Goal: Information Seeking & Learning: Learn about a topic

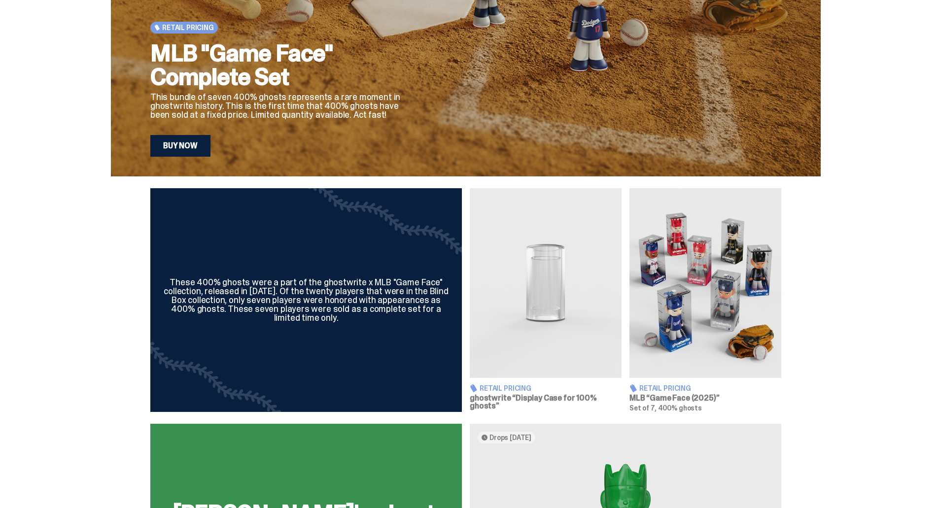
scroll to position [197, 0]
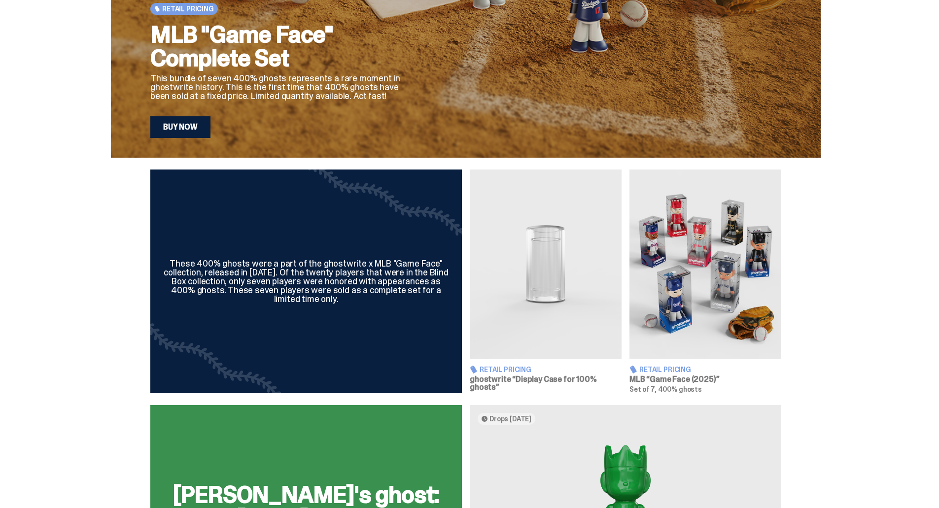
click at [666, 366] on span "Retail Pricing" at bounding box center [665, 369] width 52 height 7
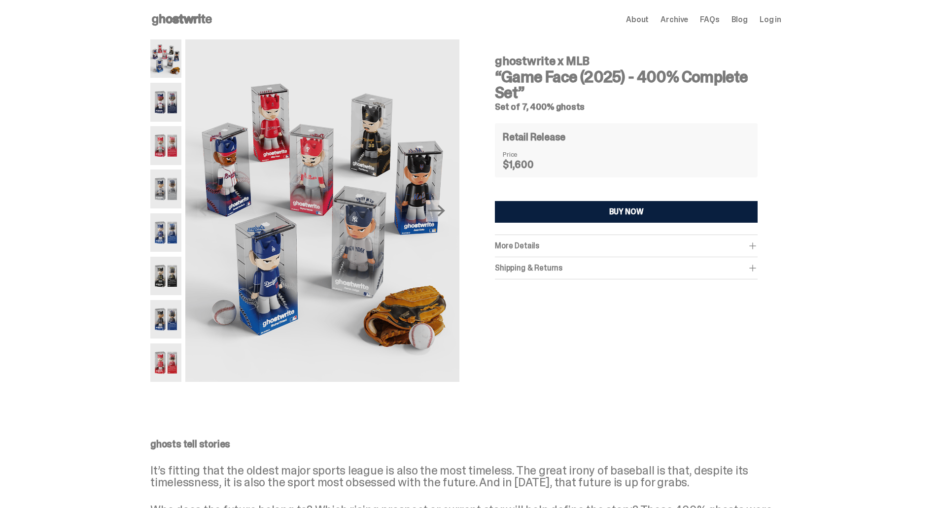
click at [167, 103] on img at bounding box center [165, 102] width 31 height 38
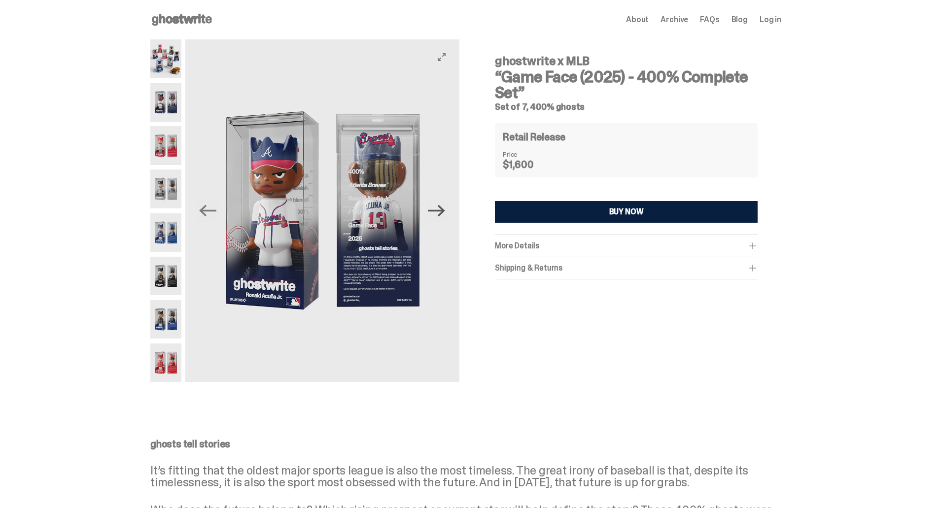
click at [445, 219] on icon "Next" at bounding box center [436, 210] width 17 height 17
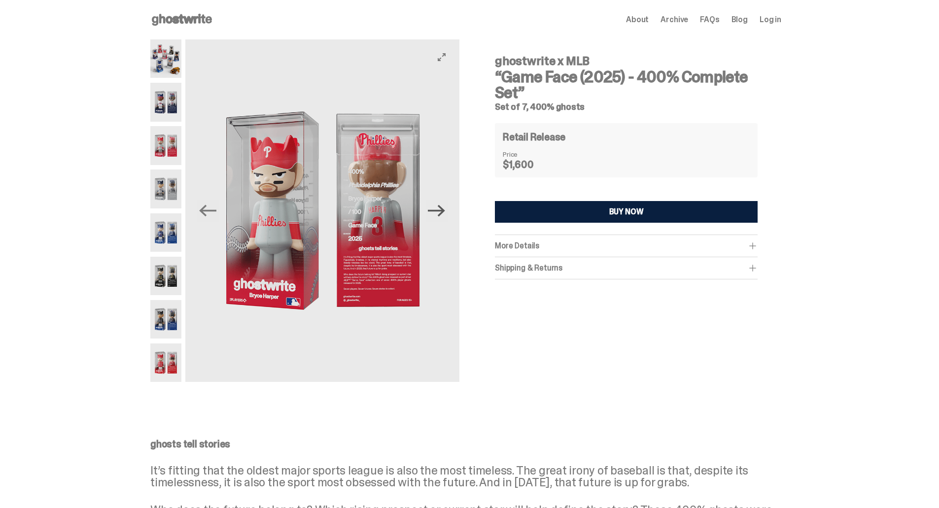
click at [445, 219] on icon "Next" at bounding box center [436, 210] width 17 height 17
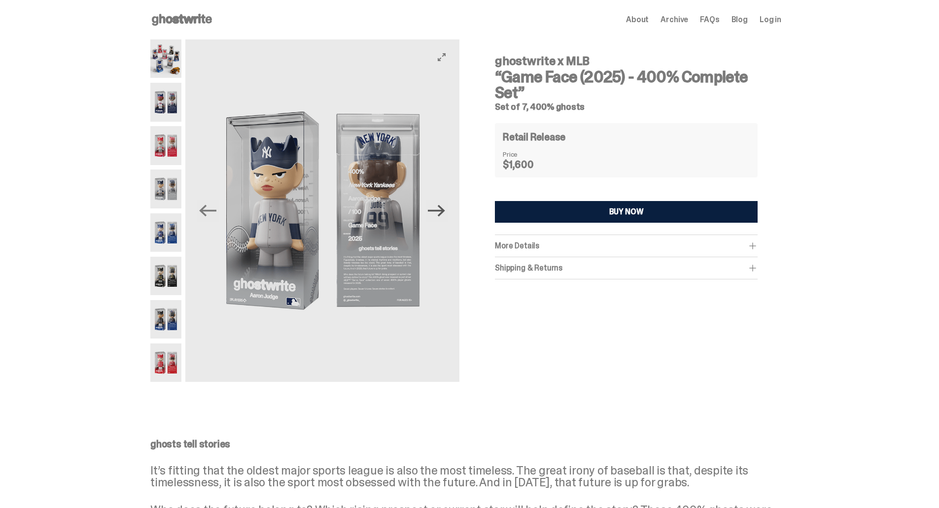
click at [445, 219] on icon "Next" at bounding box center [436, 210] width 17 height 17
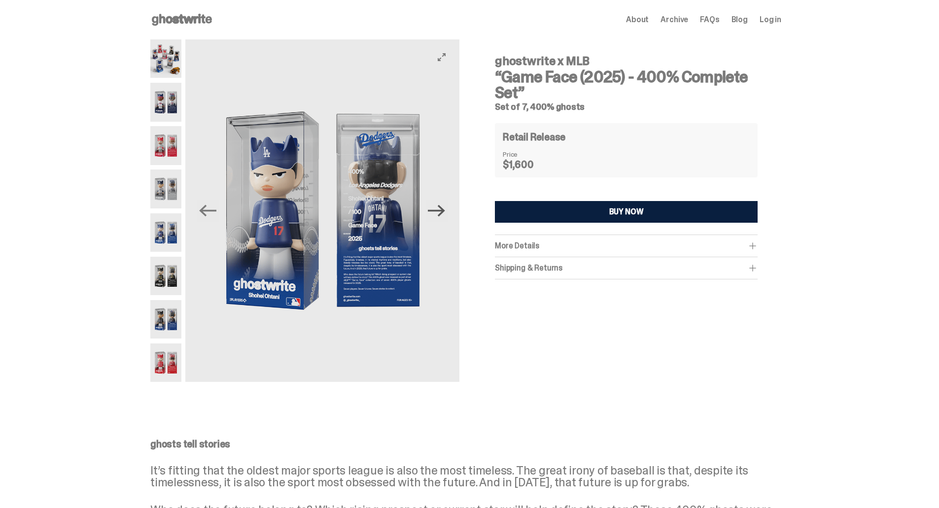
click at [445, 219] on icon "Next" at bounding box center [436, 210] width 17 height 17
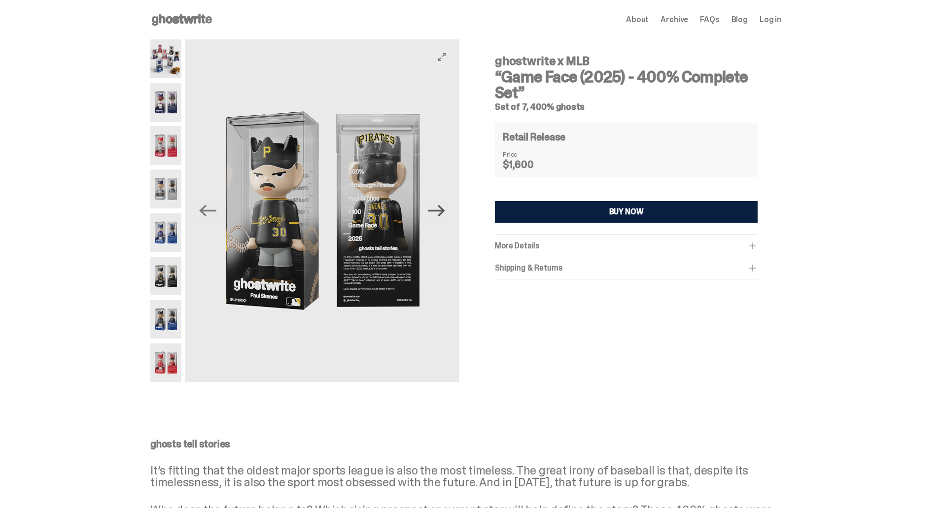
click at [445, 215] on icon "Next" at bounding box center [436, 210] width 17 height 17
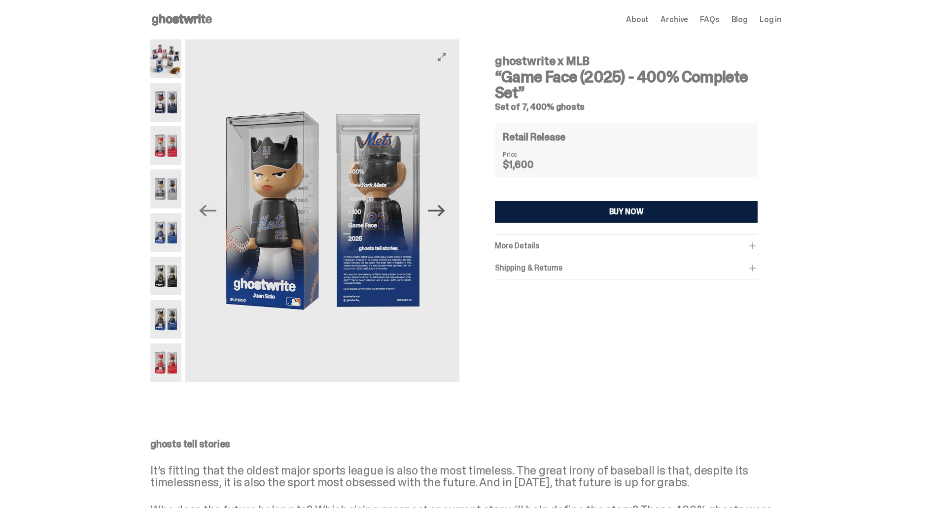
click at [445, 215] on icon "Next" at bounding box center [436, 210] width 17 height 17
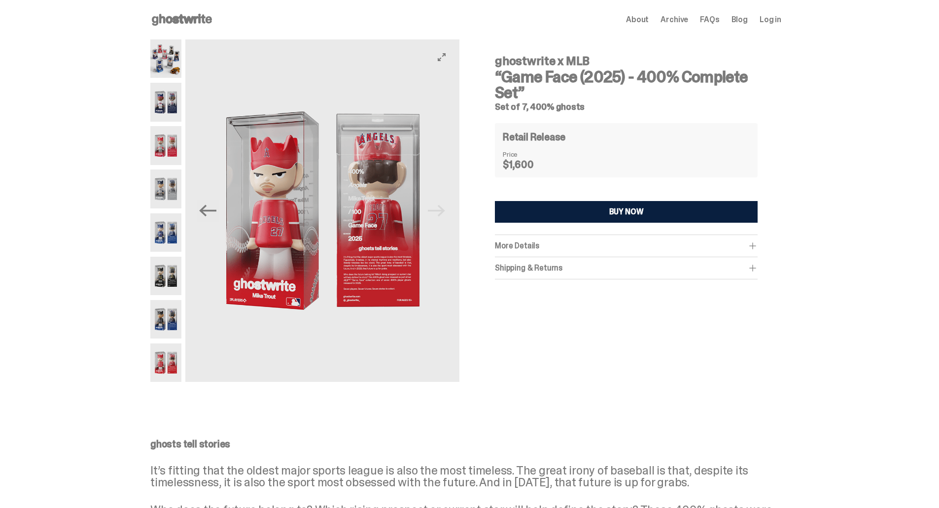
click at [446, 215] on img at bounding box center [322, 210] width 274 height 343
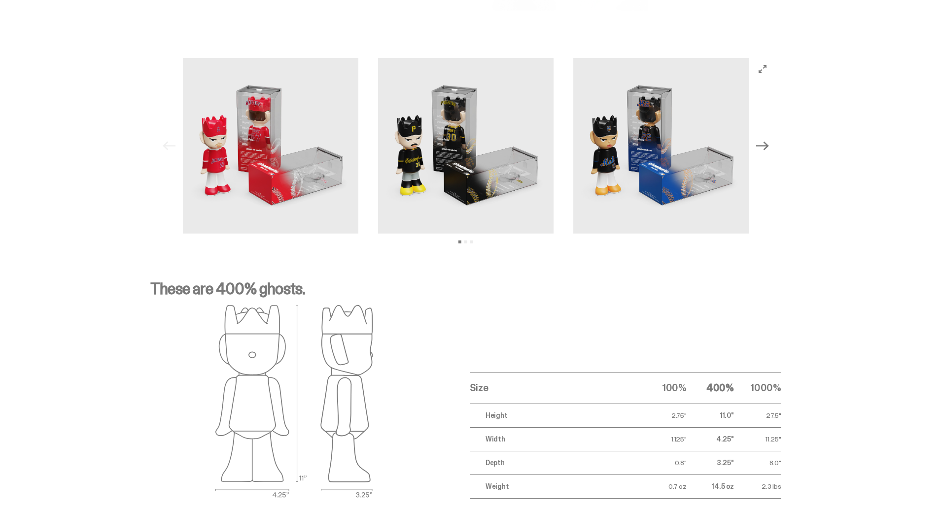
scroll to position [1245, 0]
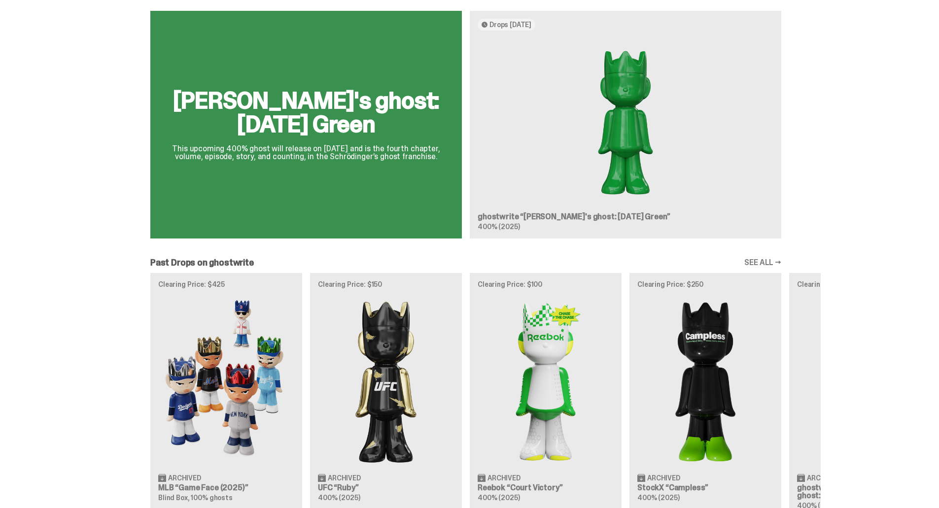
scroll to position [641, 0]
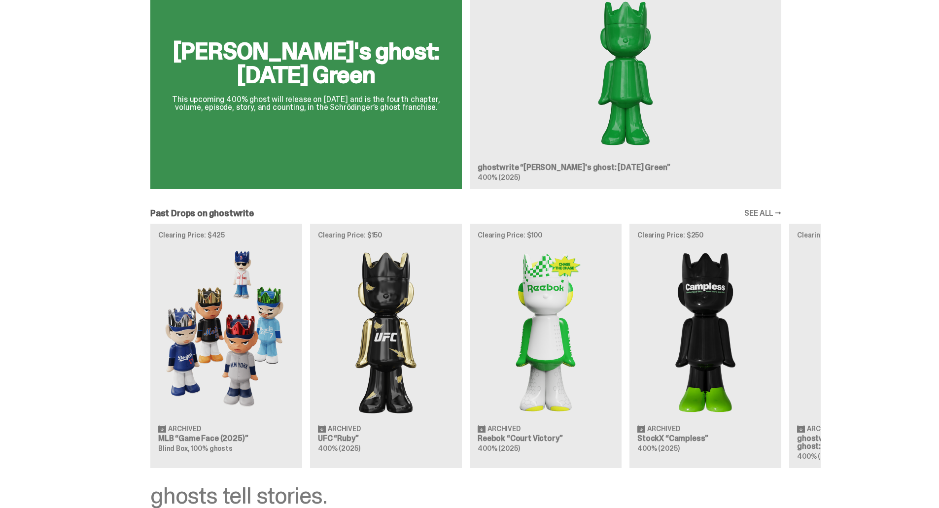
click at [244, 362] on div "Clearing Price: $425 Archived MLB “Game Face (2025)” Blind Box, 100% ghosts Cle…" at bounding box center [466, 346] width 710 height 244
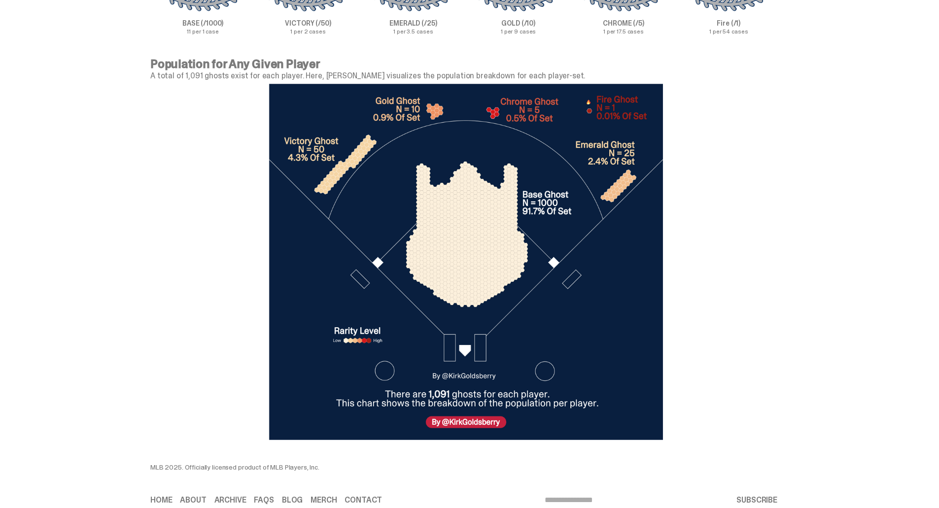
scroll to position [3265, 0]
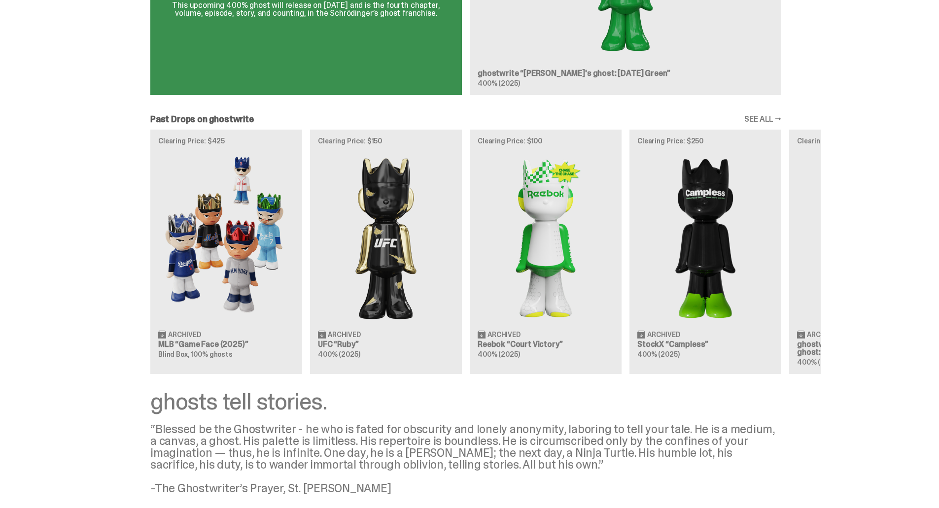
scroll to position [739, 0]
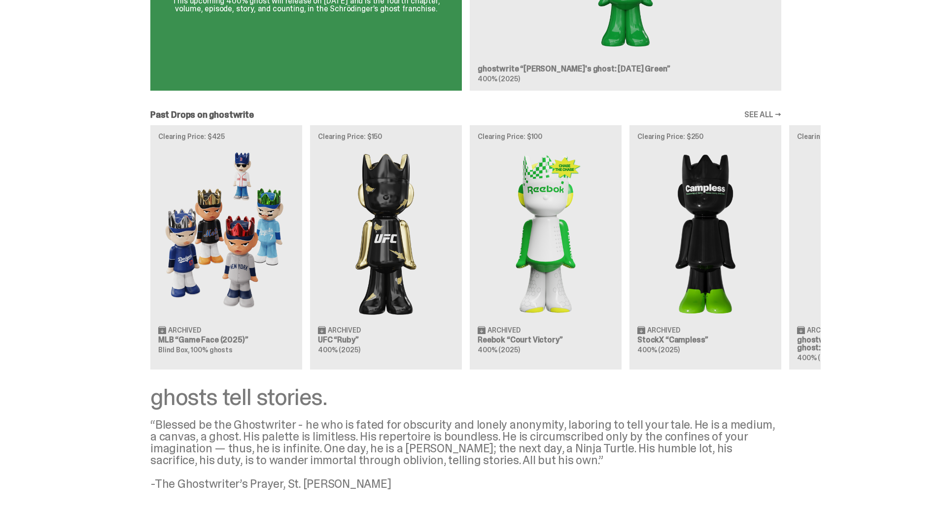
click at [767, 115] on link "SEE ALL →" at bounding box center [762, 115] width 37 height 8
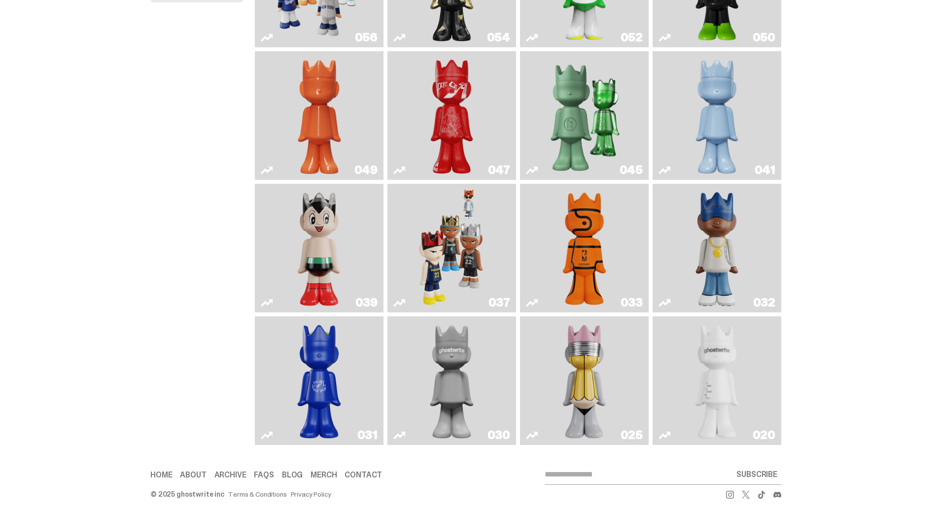
scroll to position [197, 0]
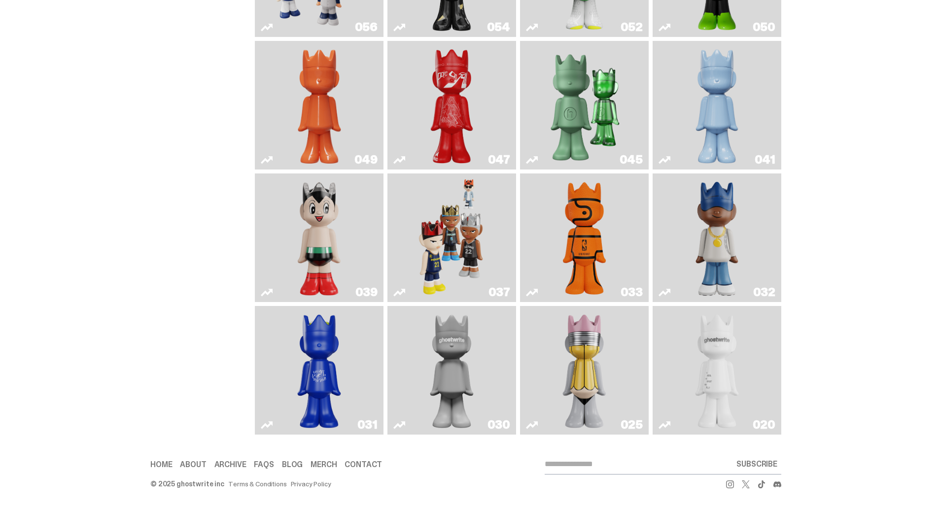
click at [462, 225] on img "Game Face (2024)" at bounding box center [452, 237] width 68 height 121
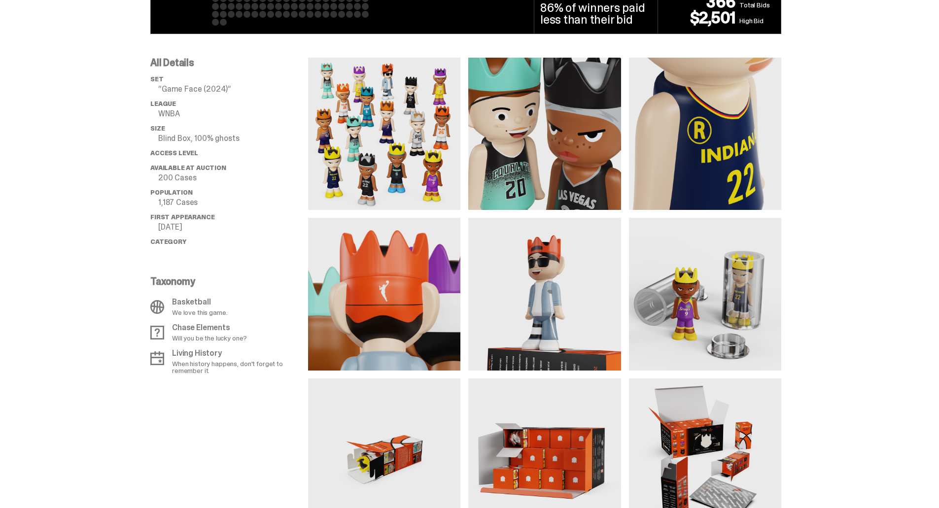
scroll to position [641, 0]
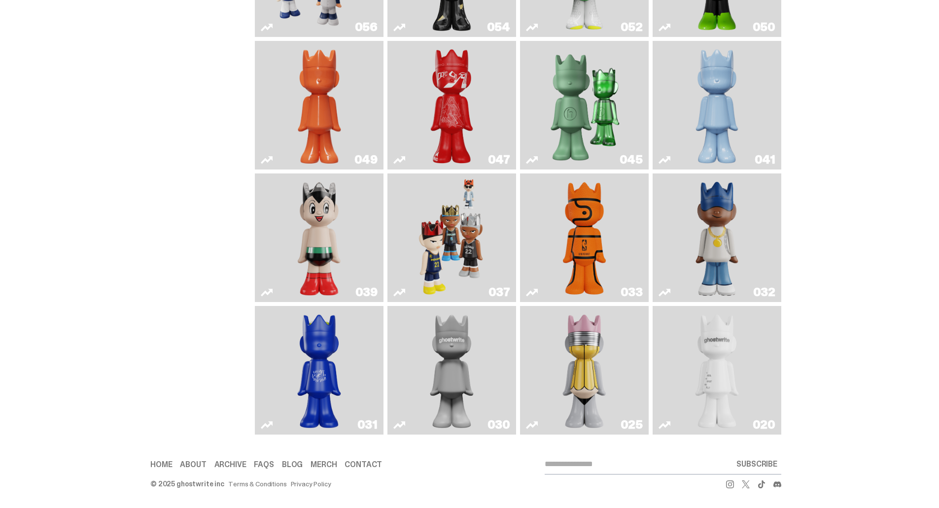
scroll to position [197, 0]
click at [606, 227] on img "Game Ball" at bounding box center [584, 237] width 52 height 121
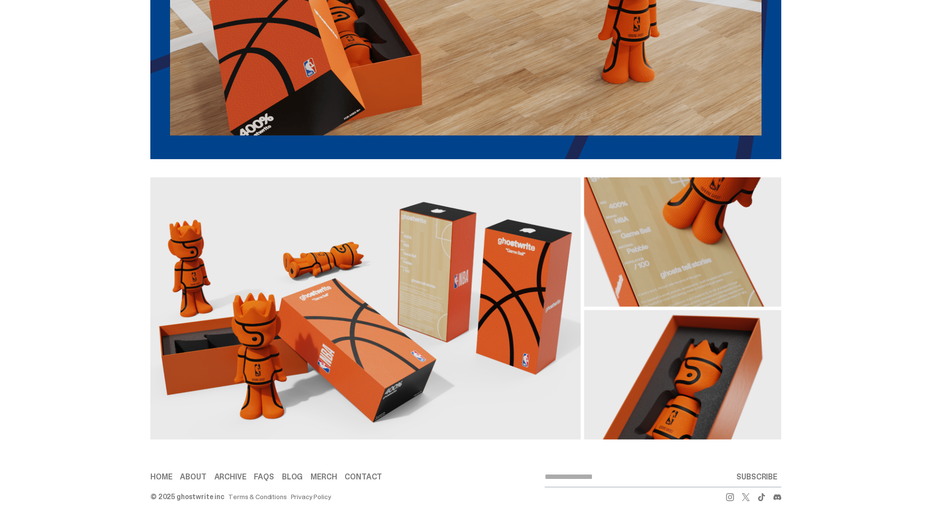
scroll to position [1528, 0]
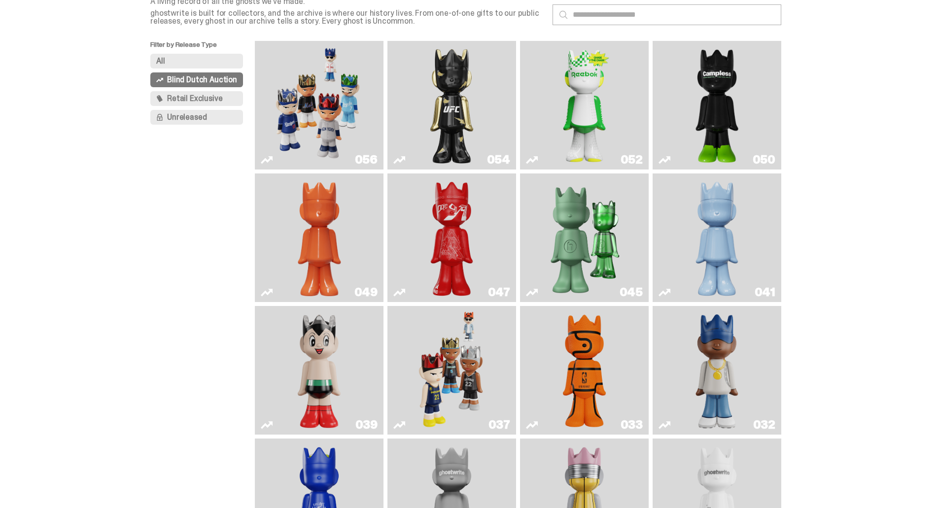
scroll to position [52, 0]
